Goal: Task Accomplishment & Management: Use online tool/utility

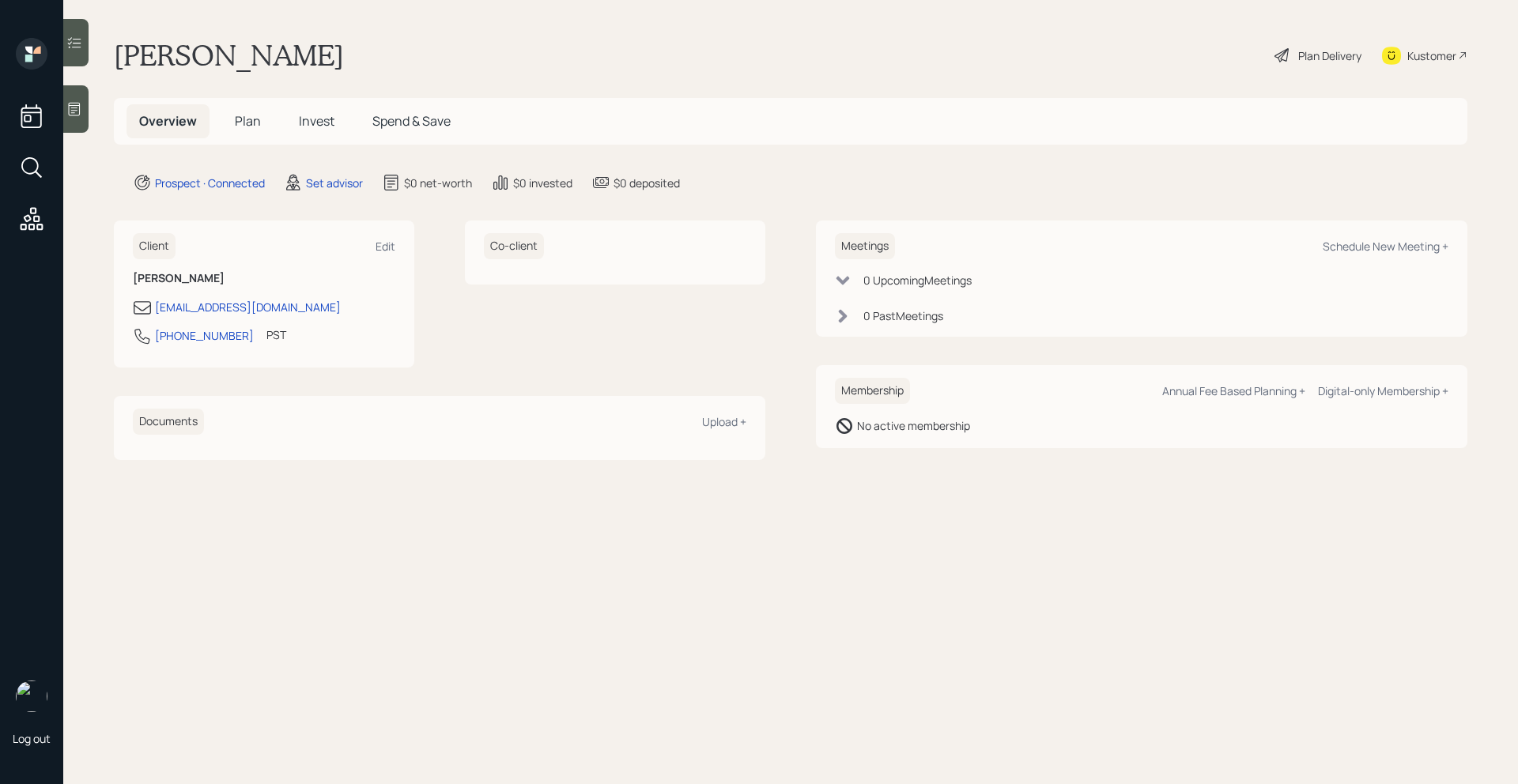
click at [76, 109] on icon at bounding box center [74, 109] width 12 height 13
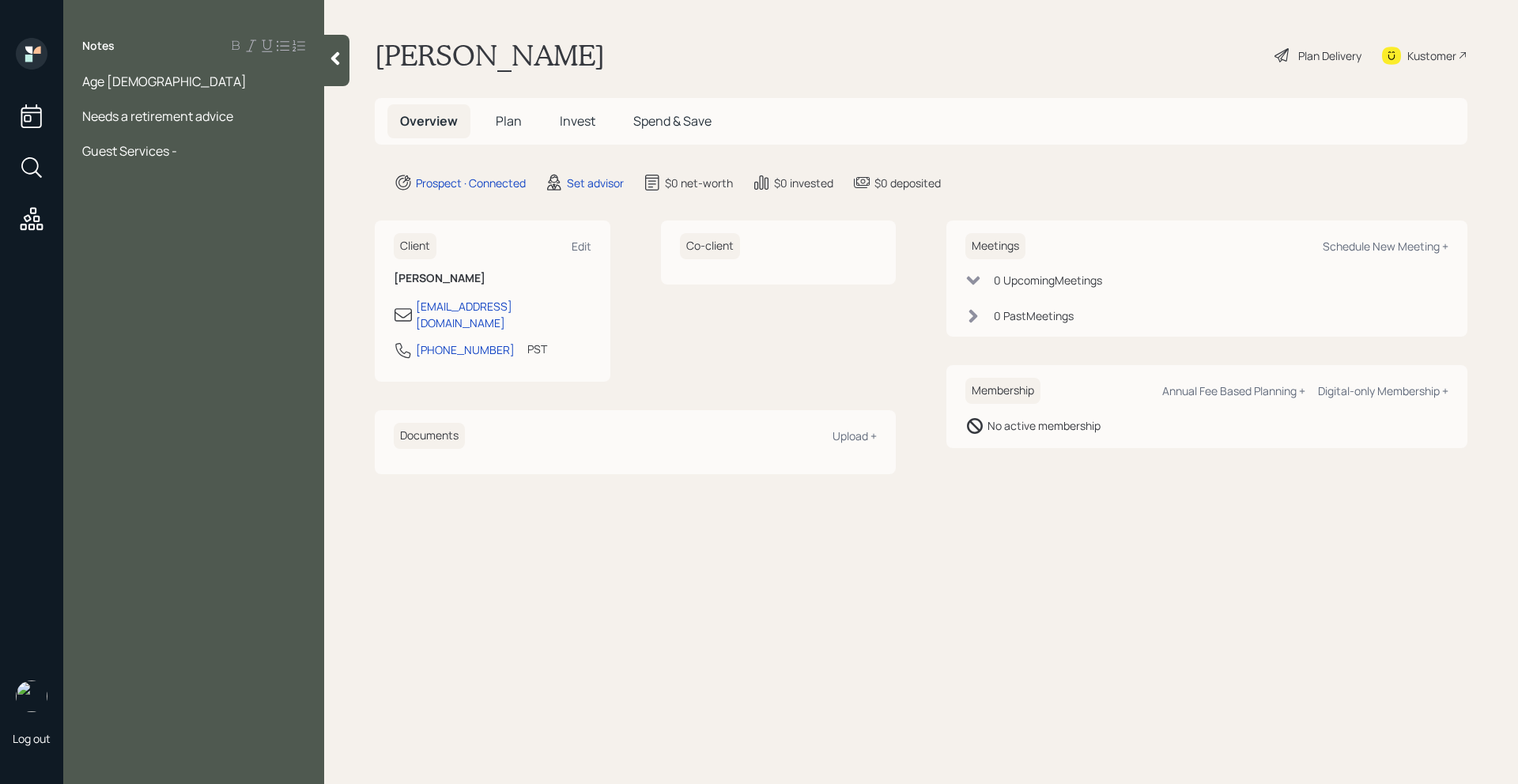
click at [134, 86] on div "Age [DEMOGRAPHIC_DATA]" at bounding box center [194, 81] width 223 height 18
click at [190, 159] on div "Guest Services -" at bounding box center [194, 168] width 223 height 18
click at [182, 159] on span "Guest Services - 2,000" at bounding box center [148, 168] width 131 height 18
click at [236, 159] on div "Guest Services - $2,000" at bounding box center [194, 168] width 223 height 18
click at [231, 159] on div "Guest Services - $2,000" at bounding box center [194, 168] width 223 height 18
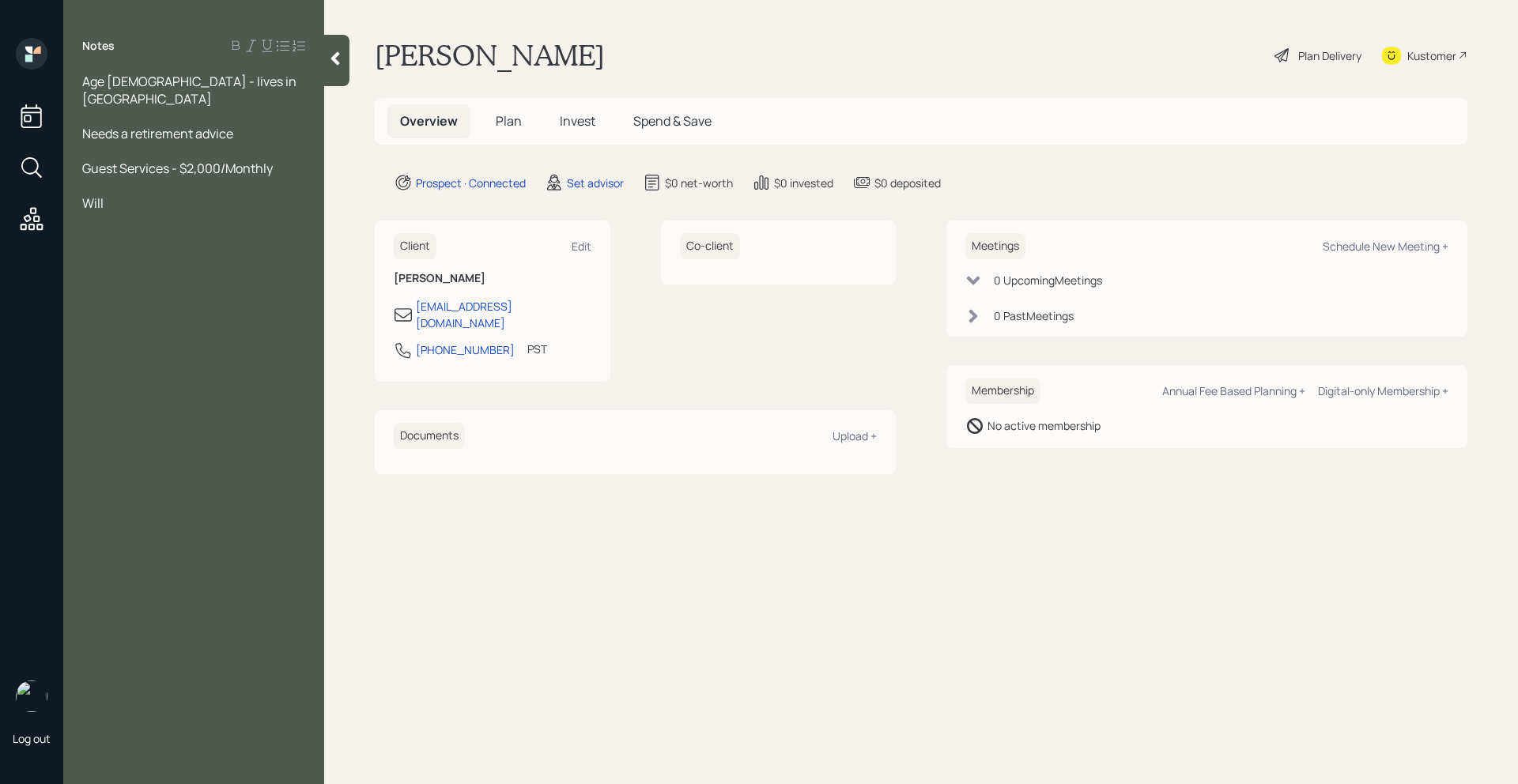
click at [222, 159] on span "Guest Services - $2,000/Monthly" at bounding box center [177, 168] width 190 height 18
click at [117, 194] on div "Will" at bounding box center [194, 203] width 223 height 18
click at [325, 58] on div at bounding box center [337, 60] width 25 height 52
